Goal: Transaction & Acquisition: Book appointment/travel/reservation

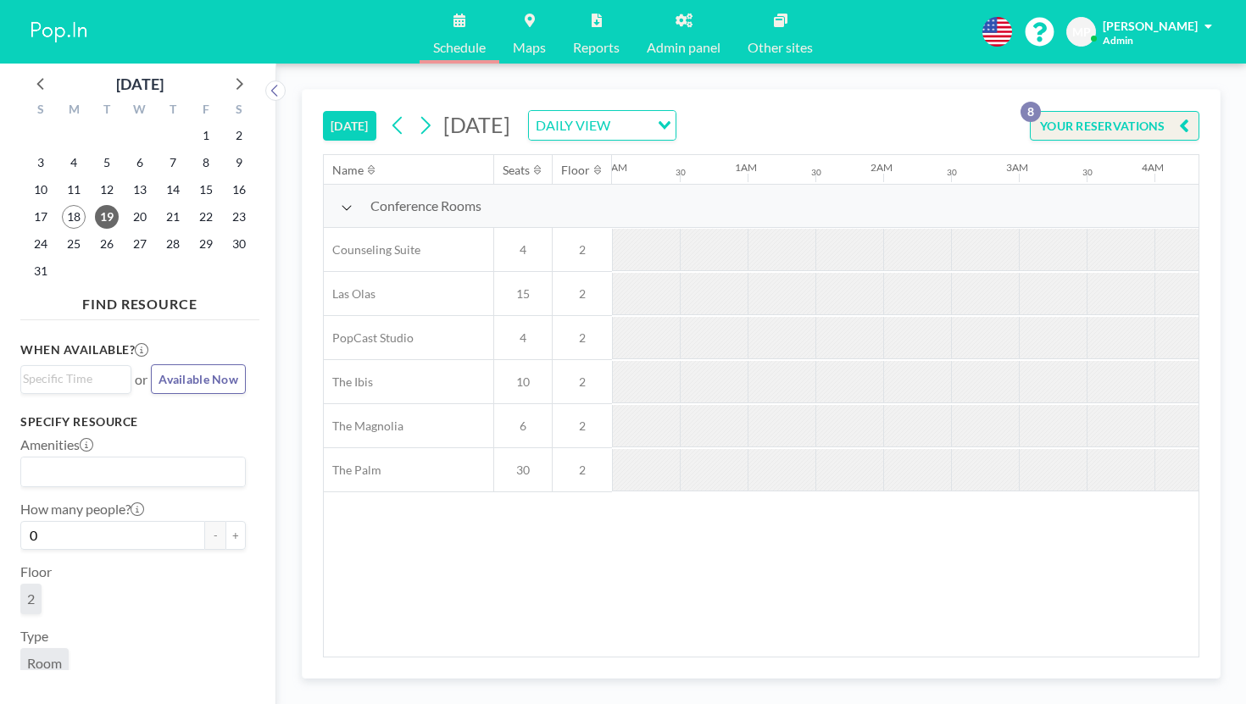
scroll to position [0, 1102]
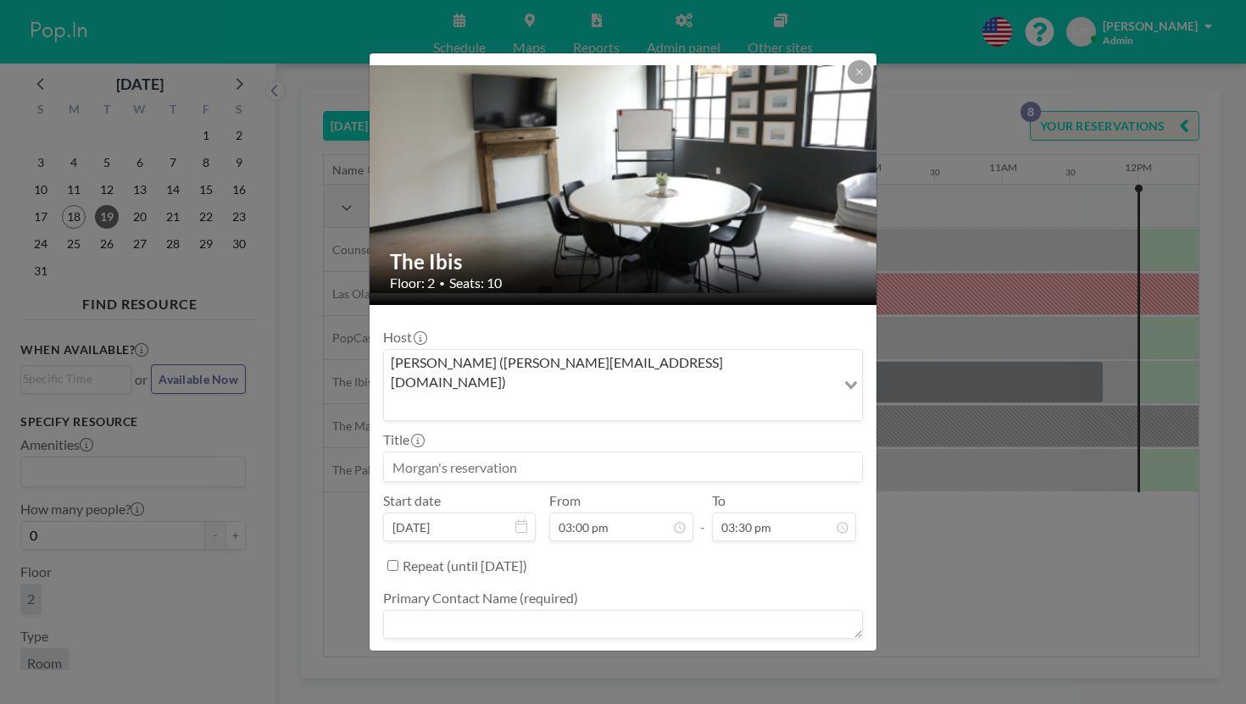
click at [1066, 316] on div "The Ibis Floor: 2 • Seats: 10 Host [PERSON_NAME] ([PERSON_NAME][EMAIL_ADDRESS][…" at bounding box center [623, 352] width 1246 height 704
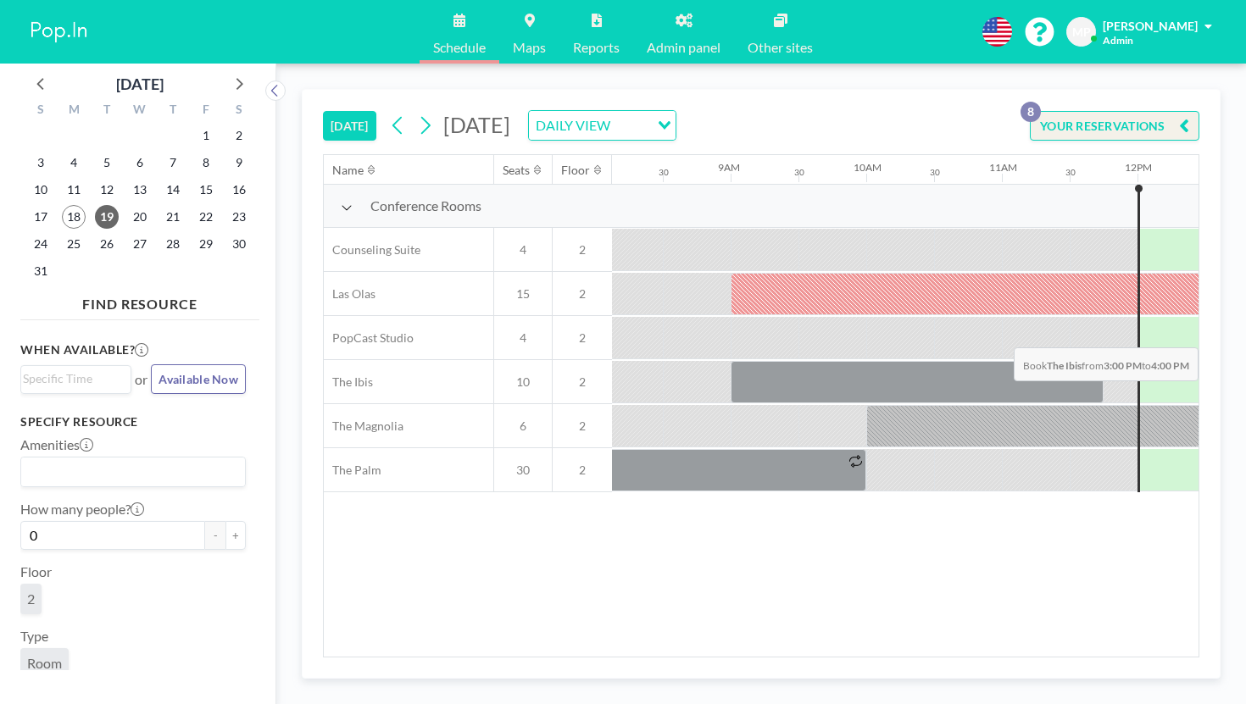
drag, startPoint x: 1077, startPoint y: 308, endPoint x: 1105, endPoint y: 308, distance: 28.0
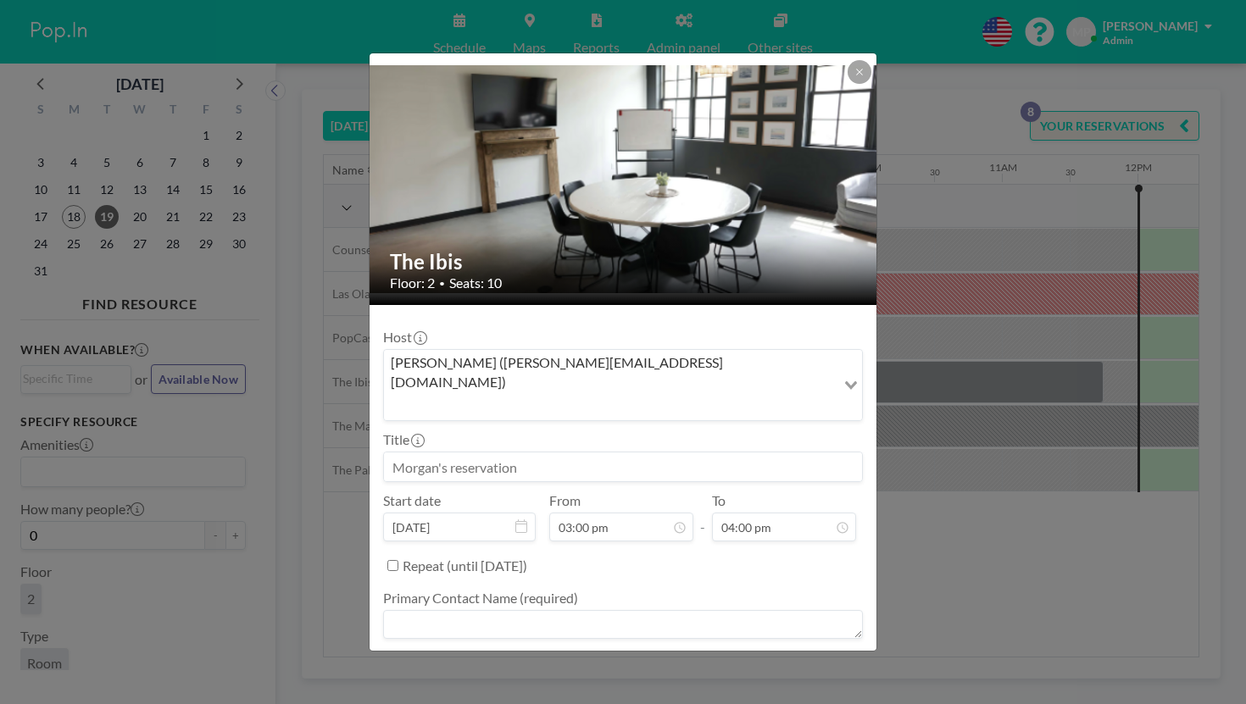
click at [644, 453] on input at bounding box center [623, 467] width 478 height 29
type input "[PERSON_NAME]"
click at [603, 610] on textarea at bounding box center [623, 624] width 480 height 29
type textarea "-"
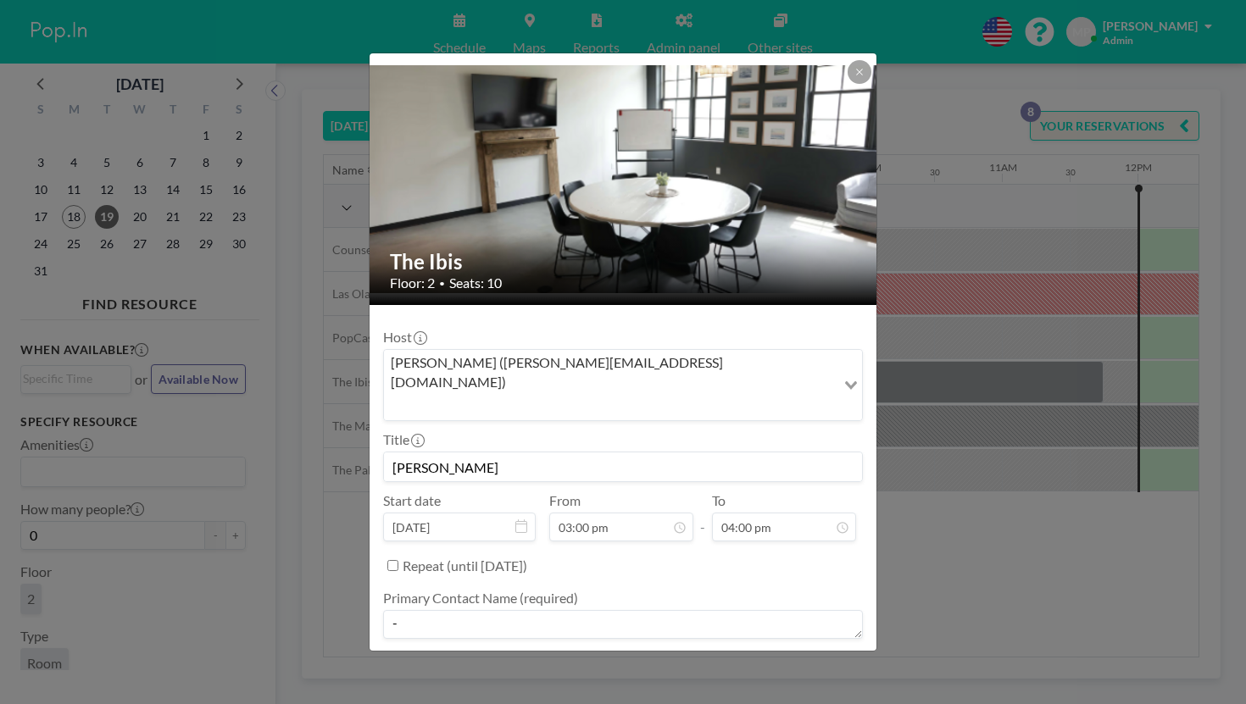
click at [510, 673] on textarea at bounding box center [623, 687] width 480 height 29
type textarea "-"
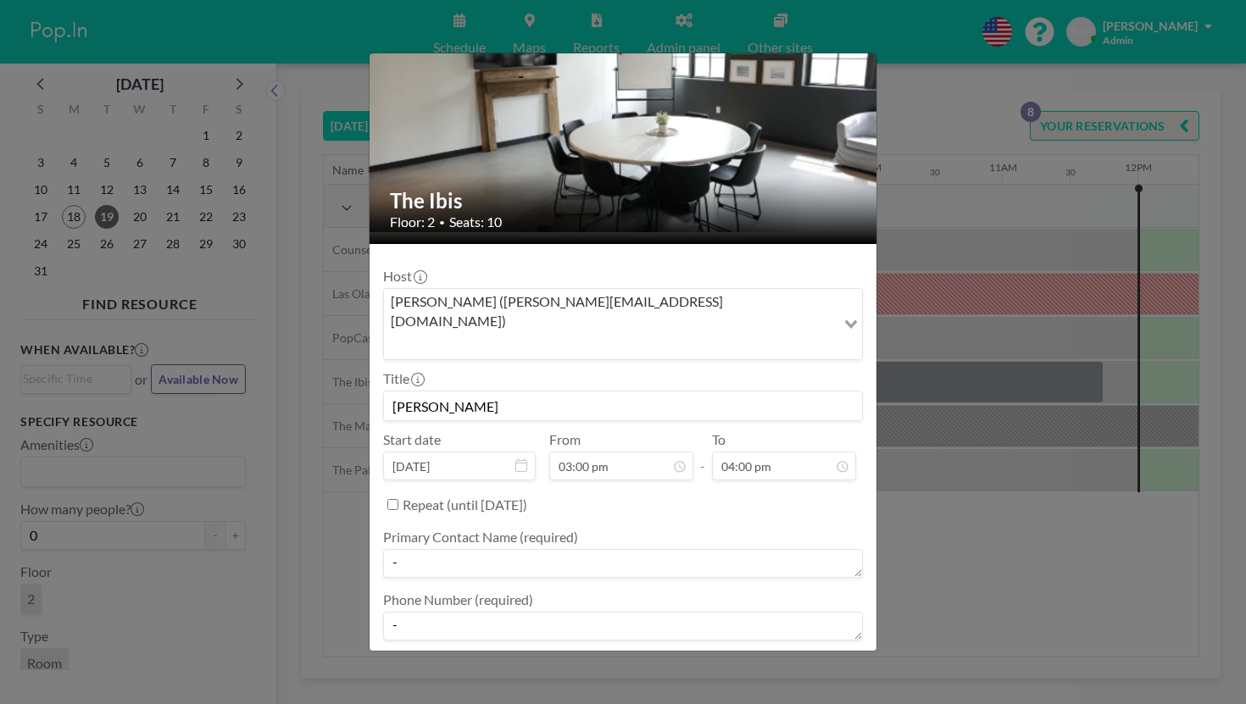
type textarea "-"
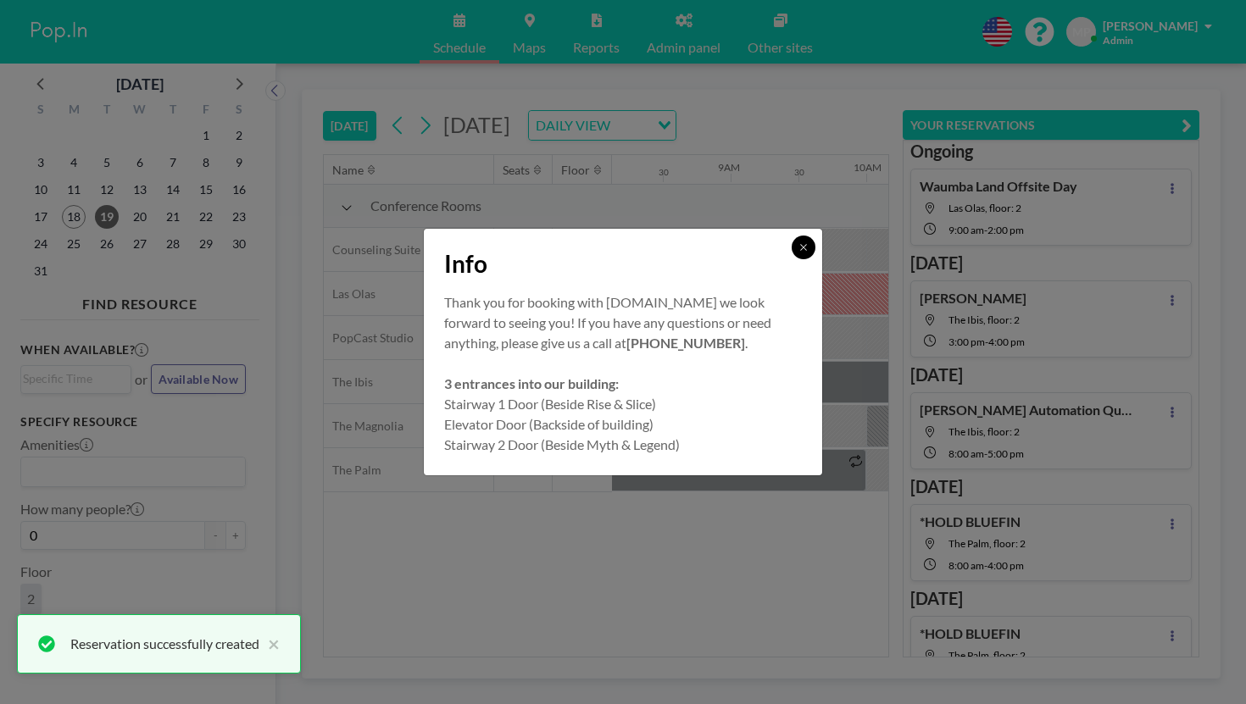
click at [792, 259] on button at bounding box center [804, 248] width 24 height 24
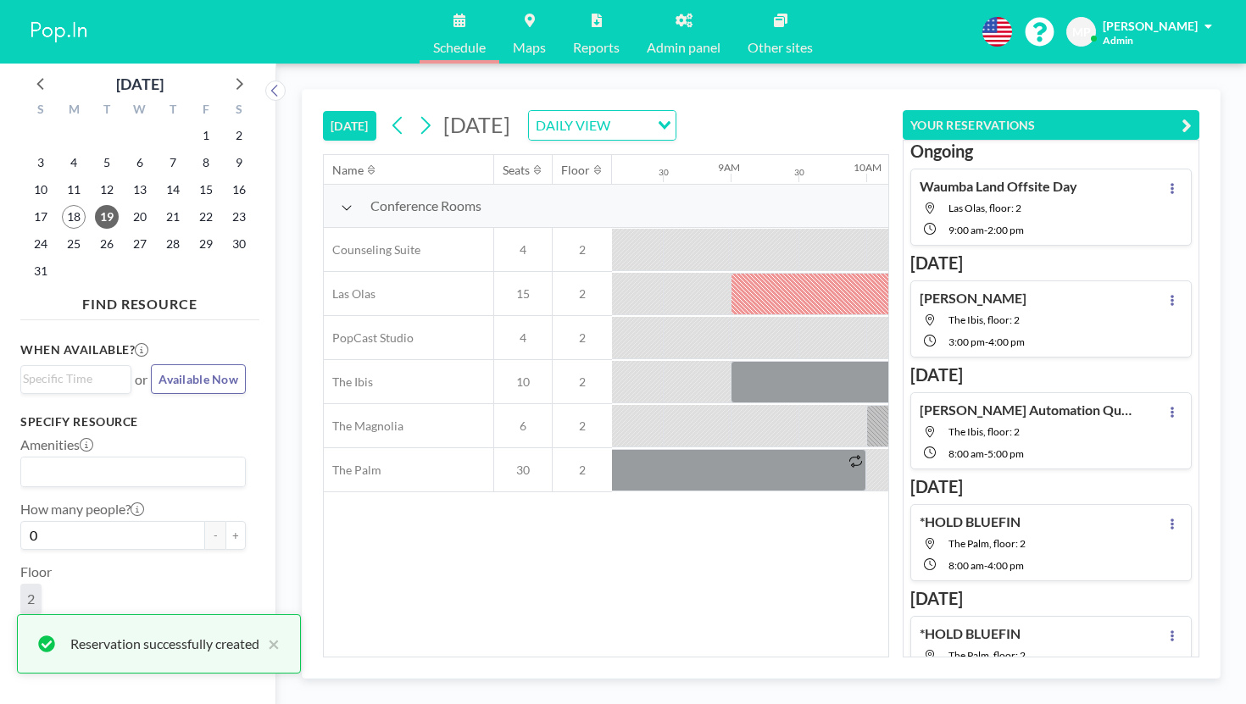
click at [1192, 115] on icon "button" at bounding box center [1187, 125] width 10 height 20
